Goal: Information Seeking & Learning: Learn about a topic

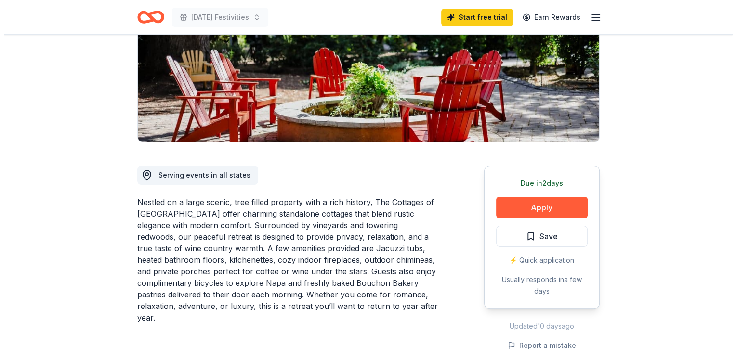
scroll to position [189, 0]
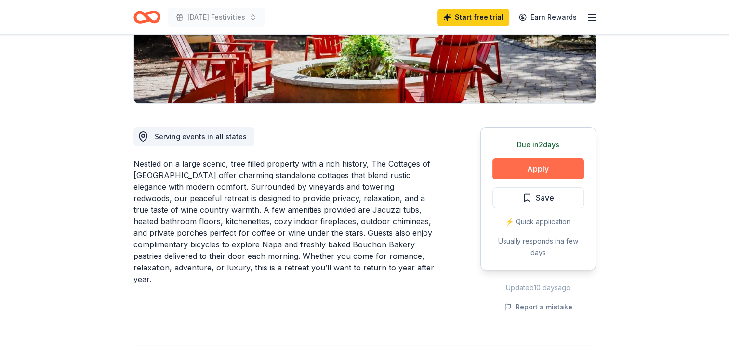
click at [518, 175] on button "Apply" at bounding box center [538, 169] width 92 height 21
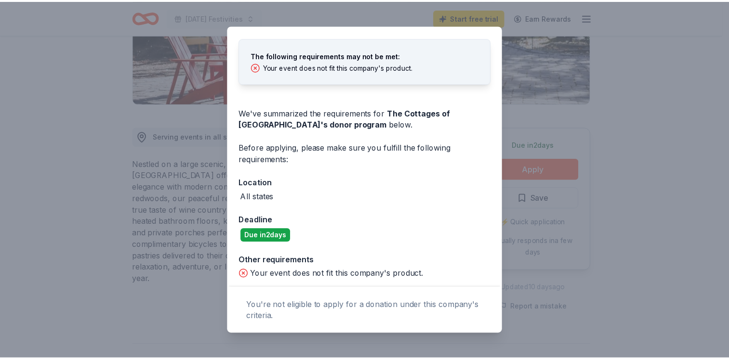
scroll to position [35, 0]
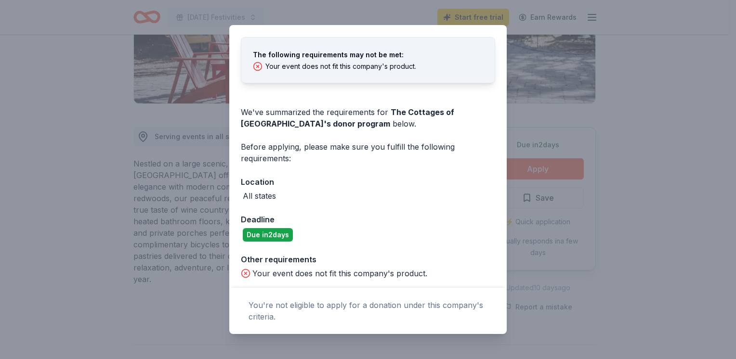
click at [574, 175] on div "Donor Program Requirements The following requirements may not be met: Your even…" at bounding box center [368, 179] width 736 height 359
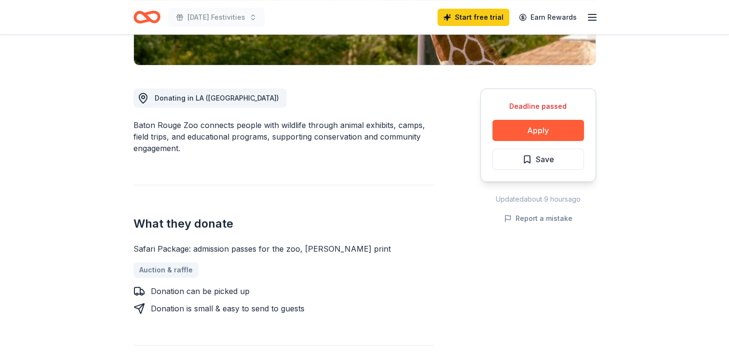
scroll to position [228, 0]
